Goal: Navigation & Orientation: Find specific page/section

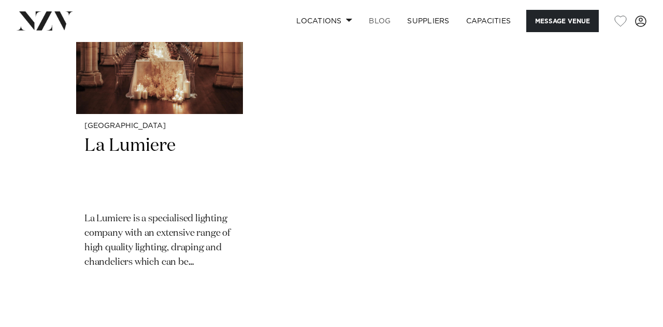
scroll to position [1579, 0]
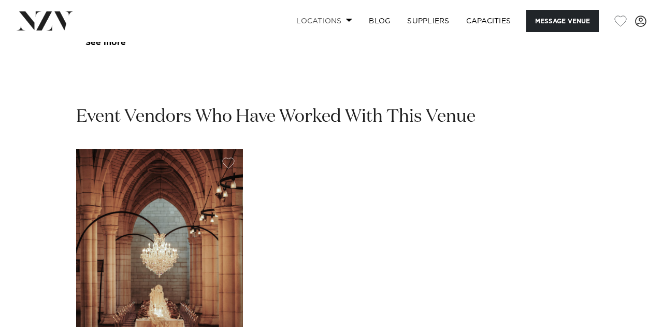
click at [323, 21] on link "Locations" at bounding box center [324, 21] width 73 height 22
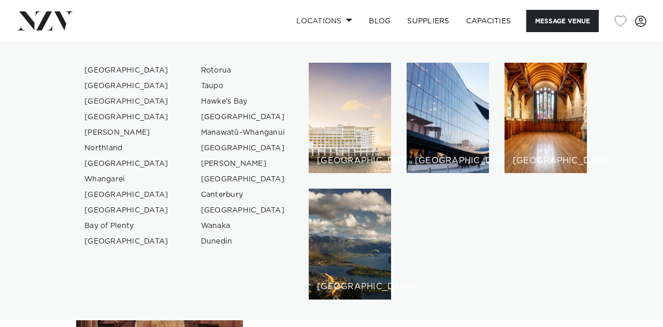
click at [108, 74] on link "[GEOGRAPHIC_DATA]" at bounding box center [126, 71] width 101 height 16
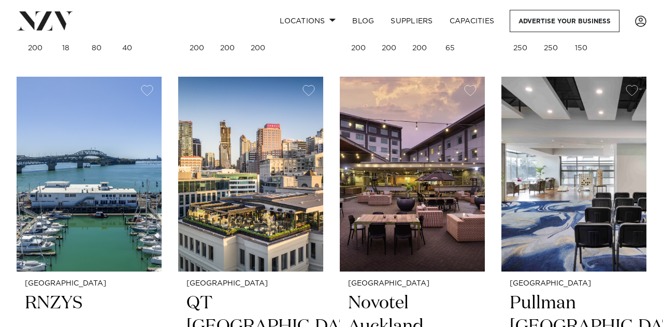
scroll to position [829, 0]
